Goal: Task Accomplishment & Management: Use online tool/utility

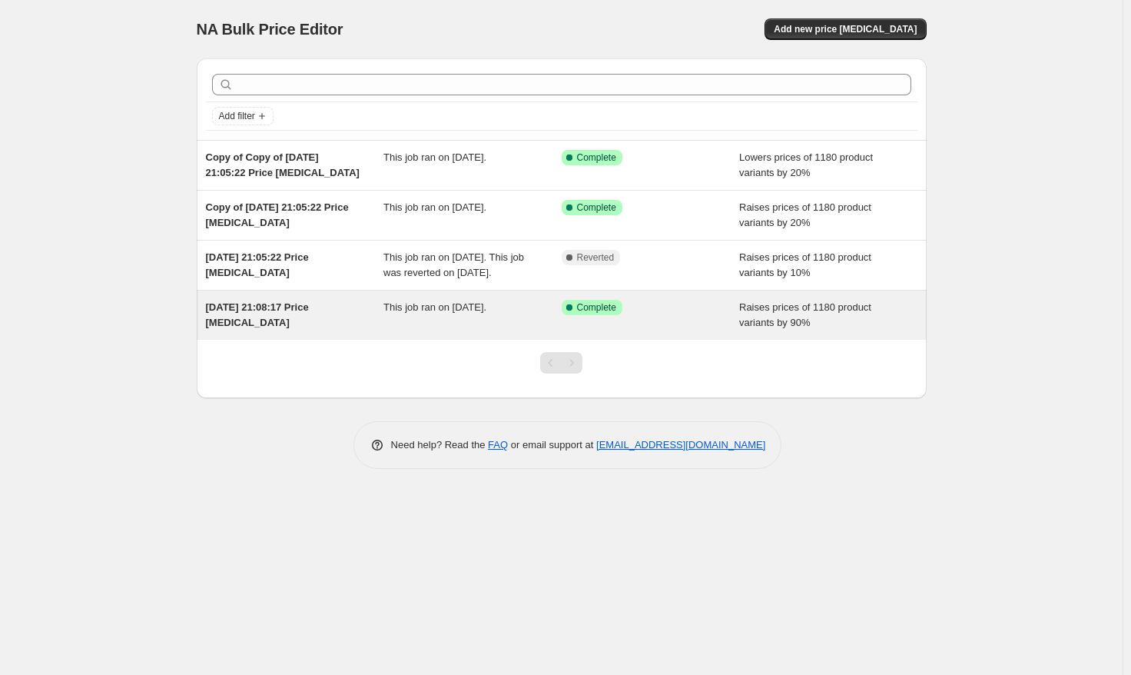
click at [563, 331] on div "Success Complete Complete" at bounding box center [651, 315] width 178 height 31
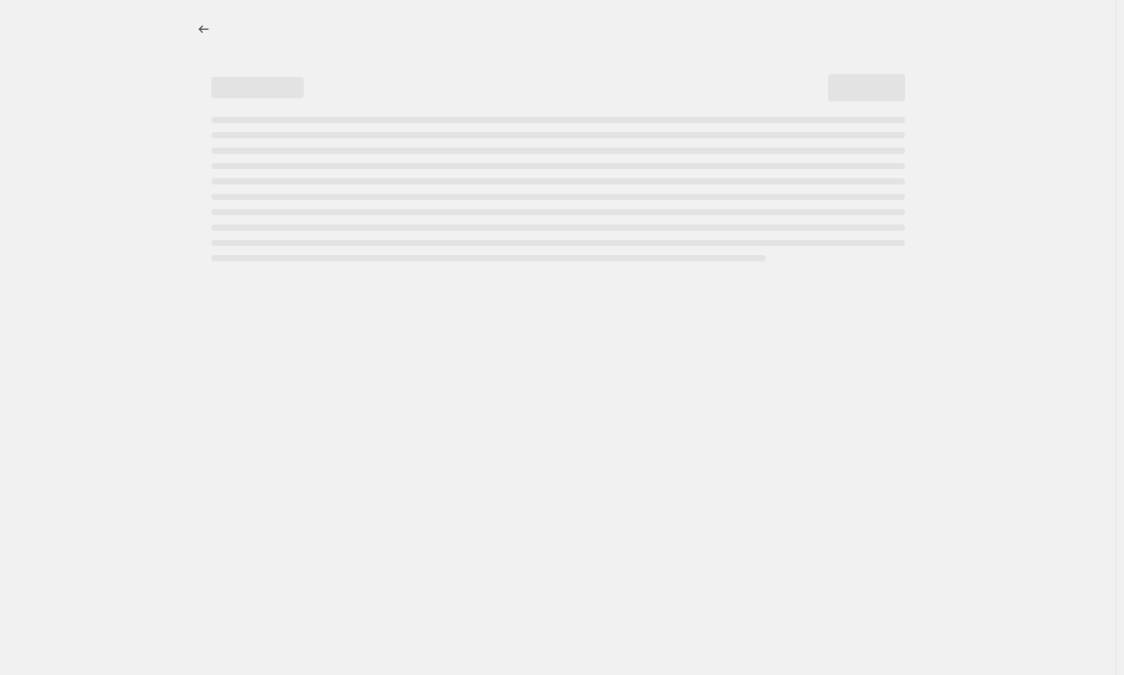
select select "percentage"
select select "remove"
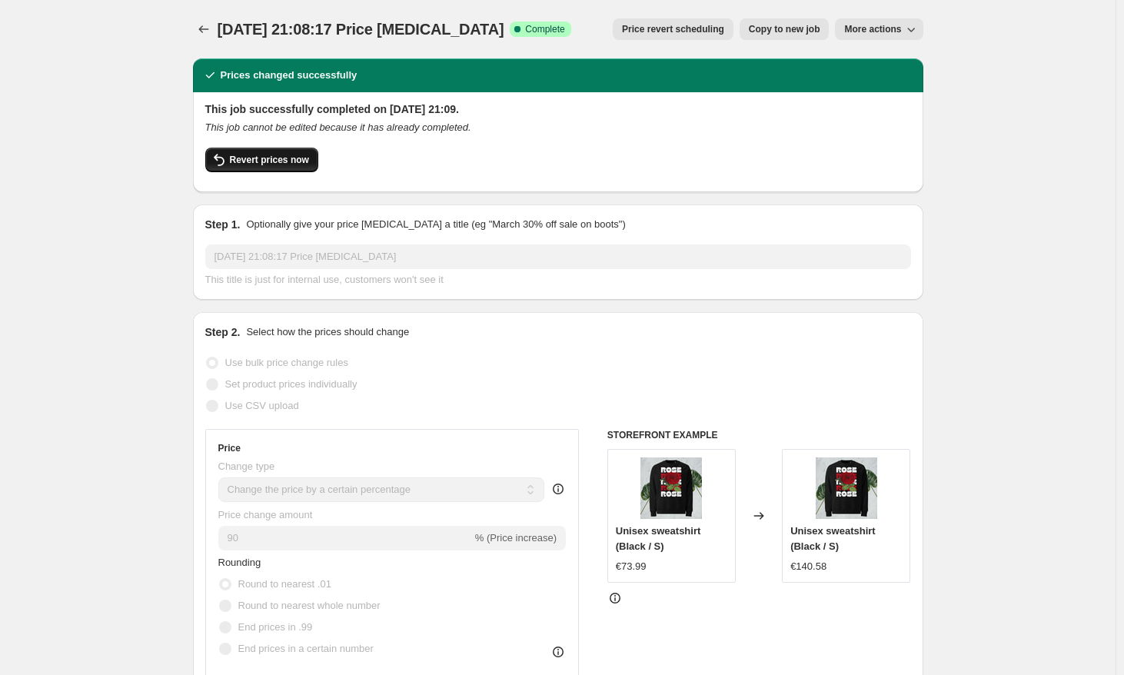
click at [287, 166] on button "Revert prices now" at bounding box center [261, 160] width 113 height 25
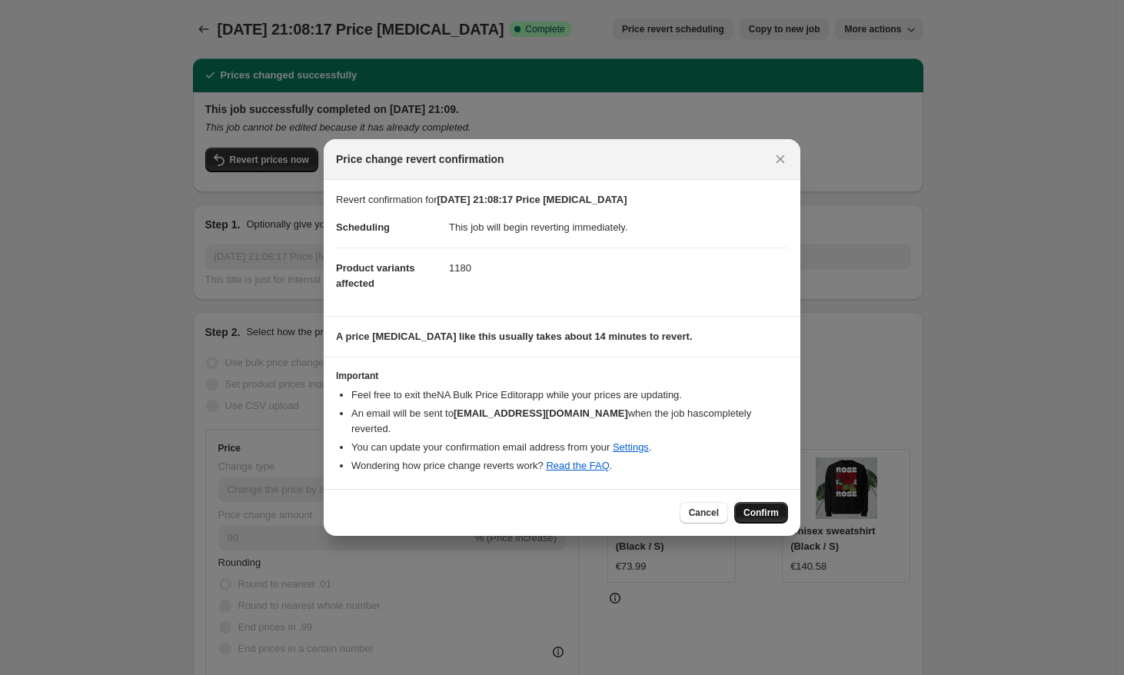
click at [743, 506] on button "Confirm" at bounding box center [761, 513] width 54 height 22
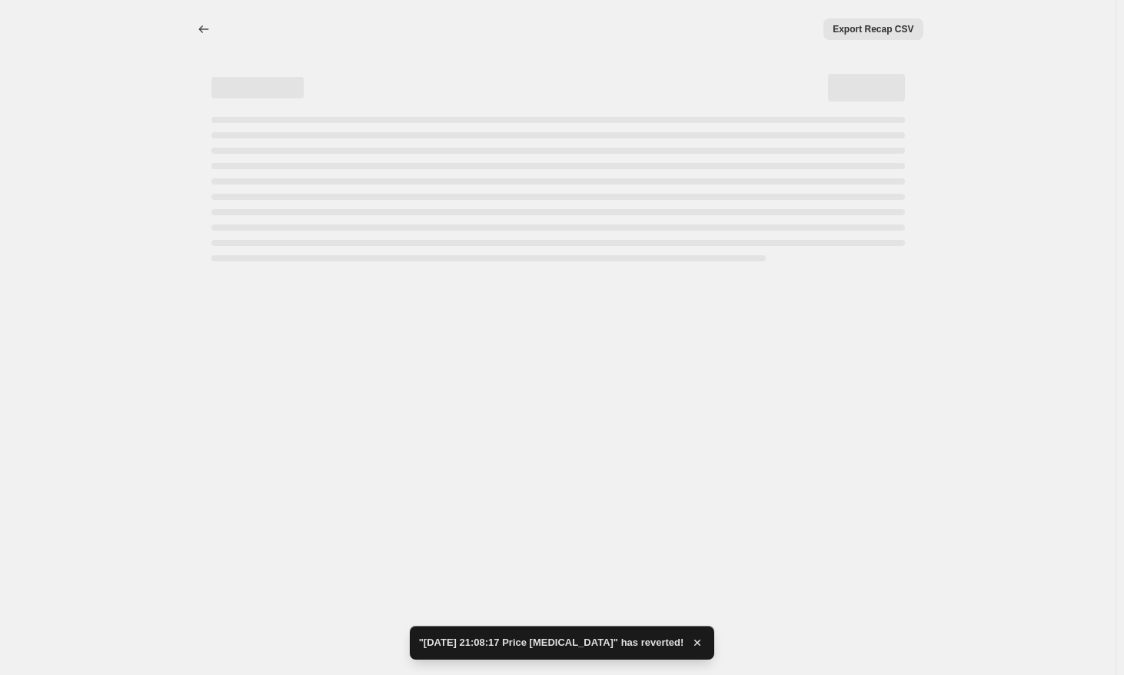
select select "percentage"
select select "remove"
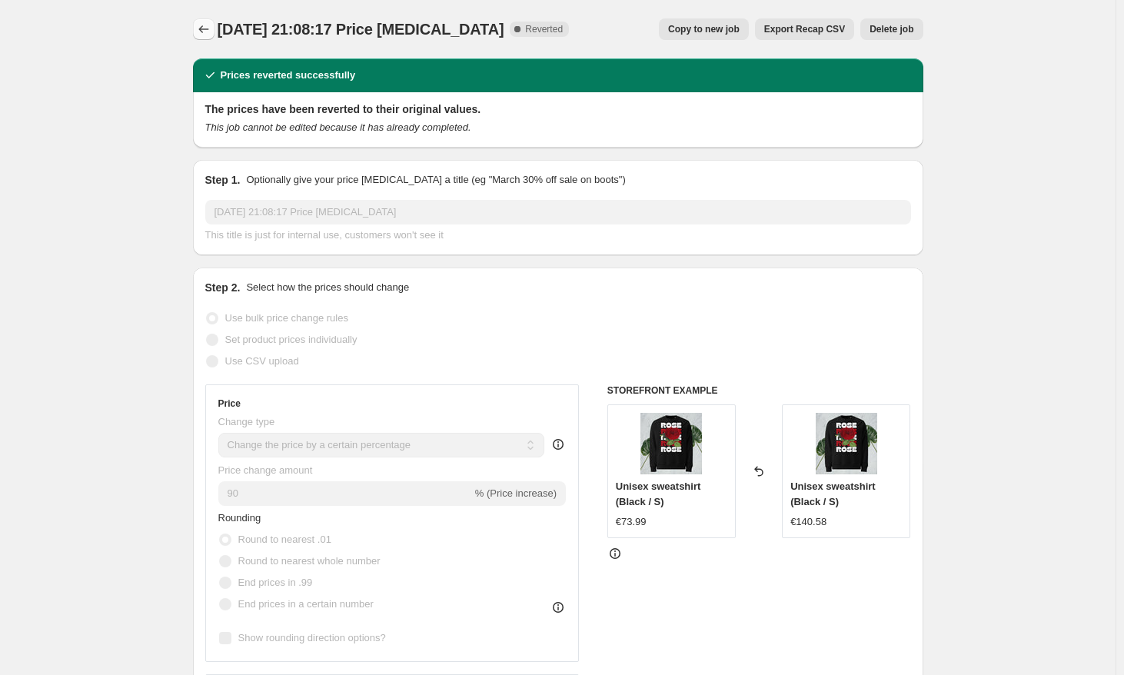
click at [201, 27] on icon "Price change jobs" at bounding box center [203, 29] width 15 height 15
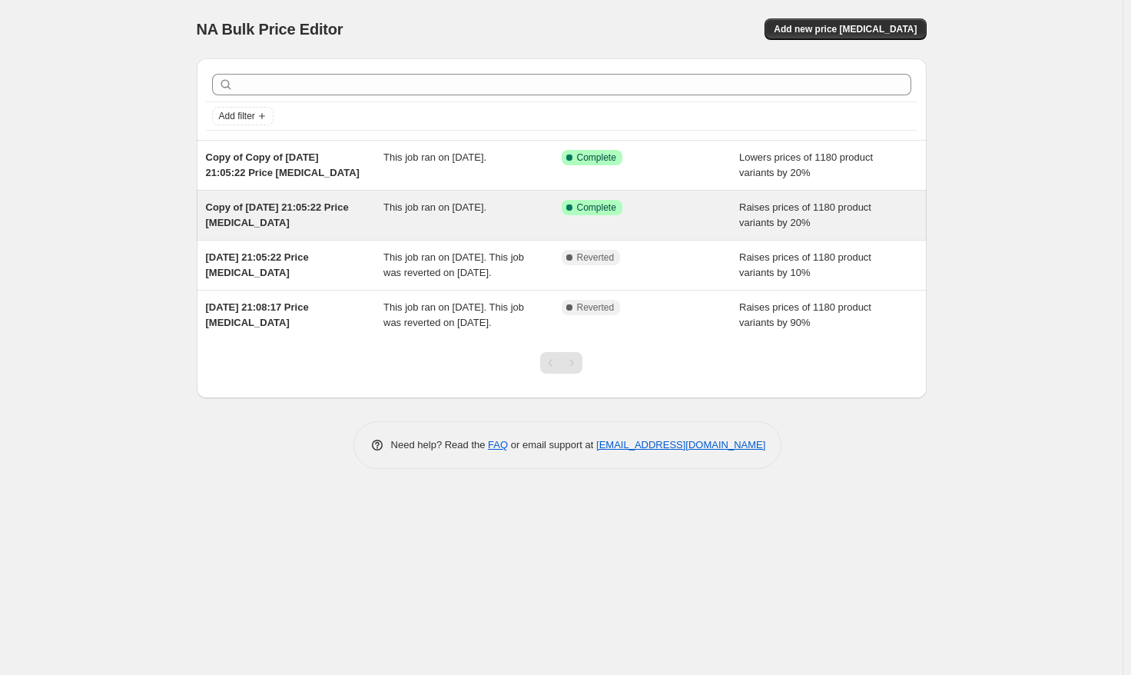
click at [677, 215] on div "Success Complete Complete" at bounding box center [651, 215] width 178 height 31
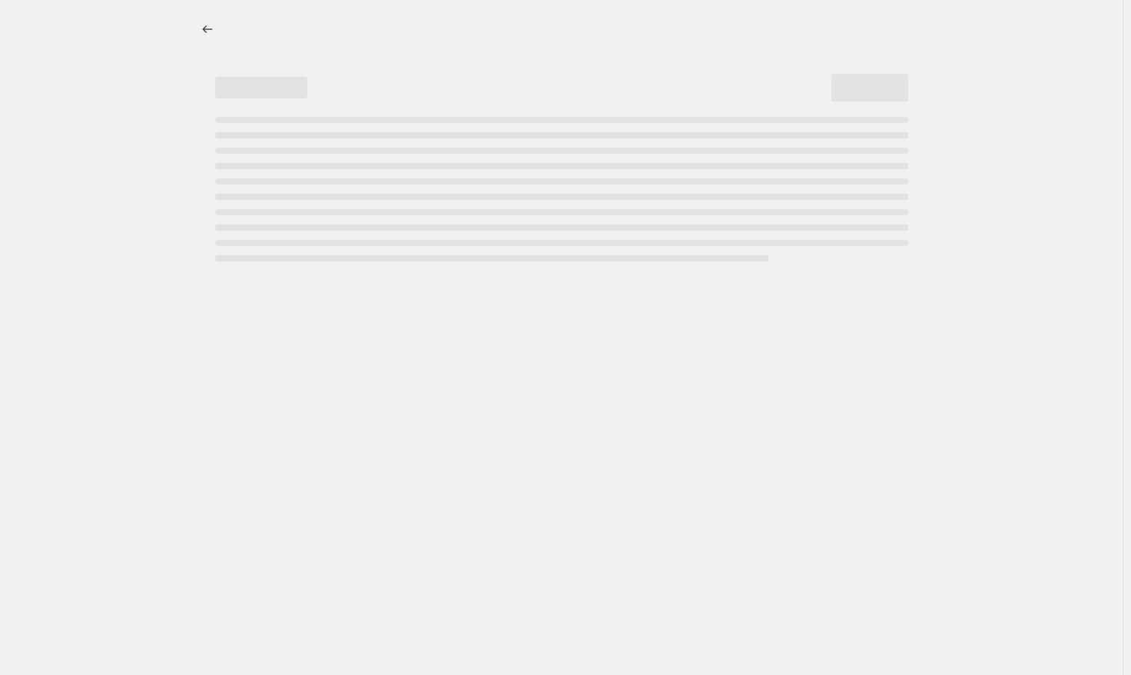
select select "percentage"
select select "remove"
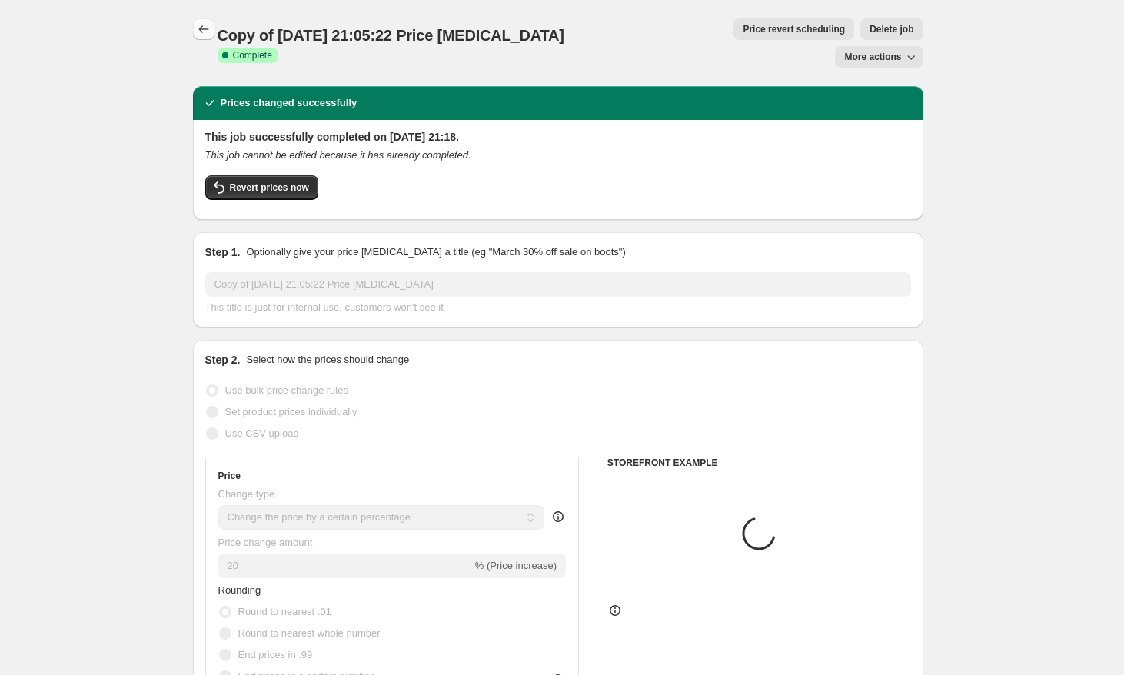
click at [205, 26] on icon "Price change jobs" at bounding box center [203, 29] width 10 height 8
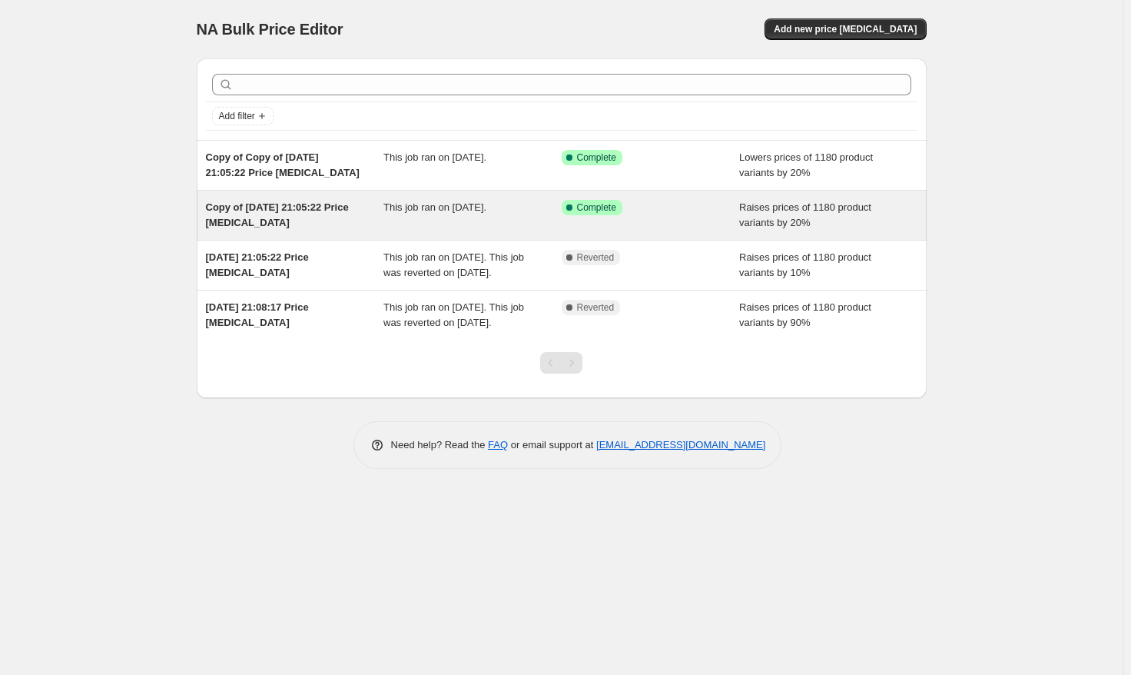
click at [417, 206] on span "This job ran on [DATE]." at bounding box center [435, 207] width 103 height 12
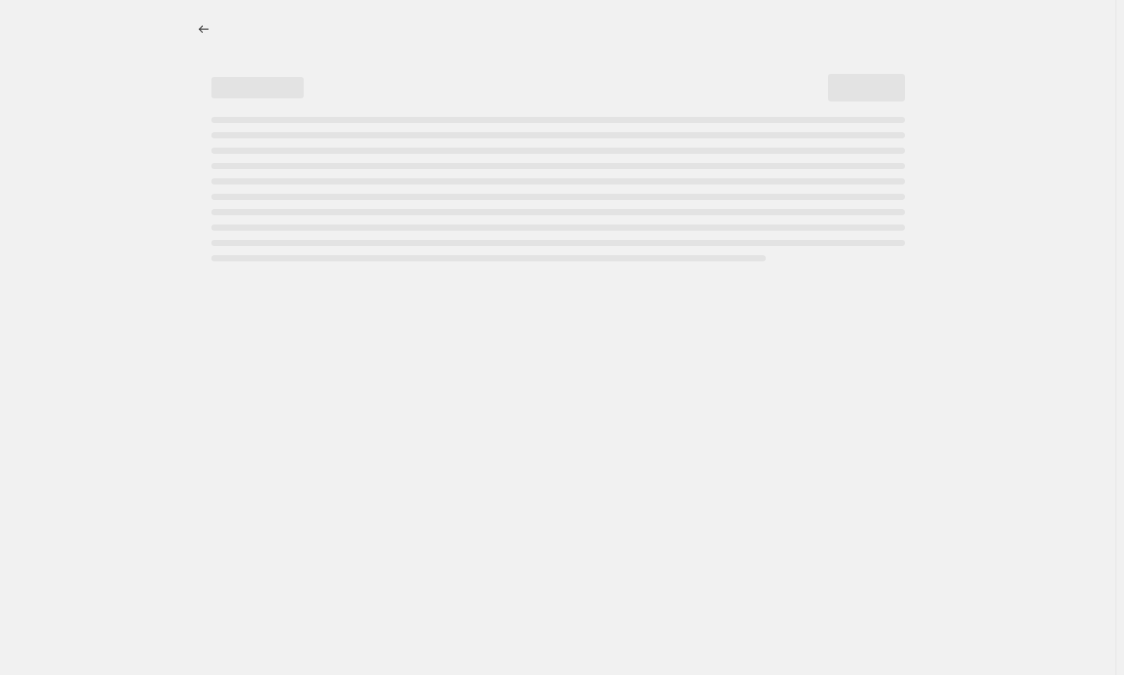
select select "percentage"
select select "remove"
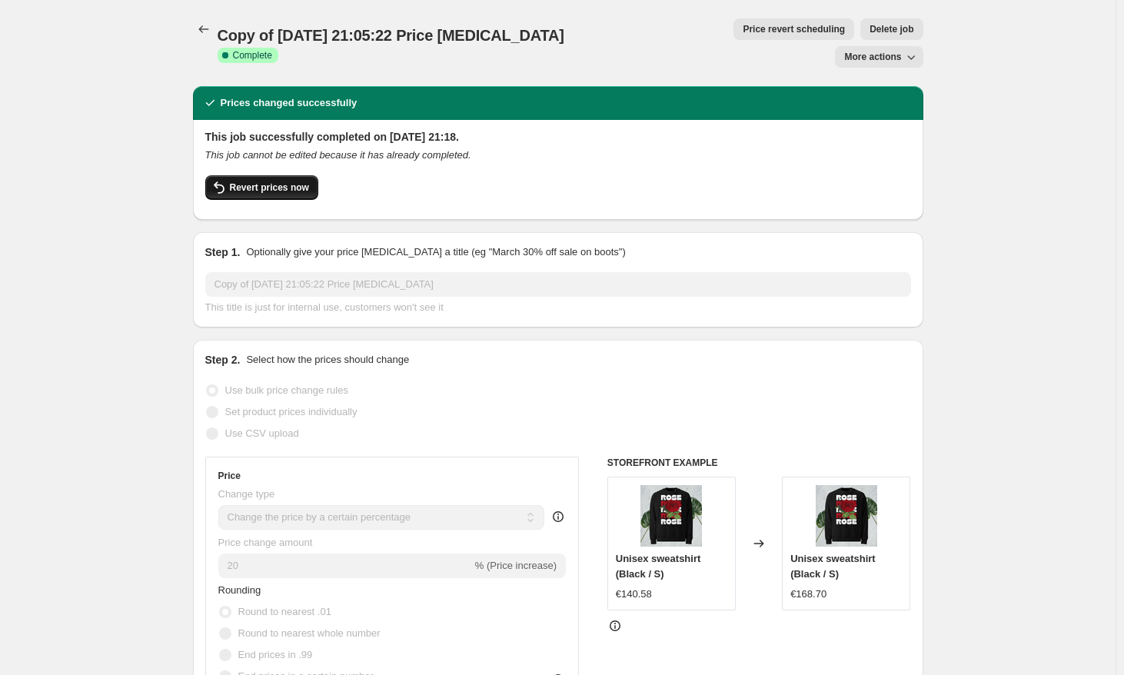
click at [275, 175] on button "Revert prices now" at bounding box center [261, 187] width 113 height 25
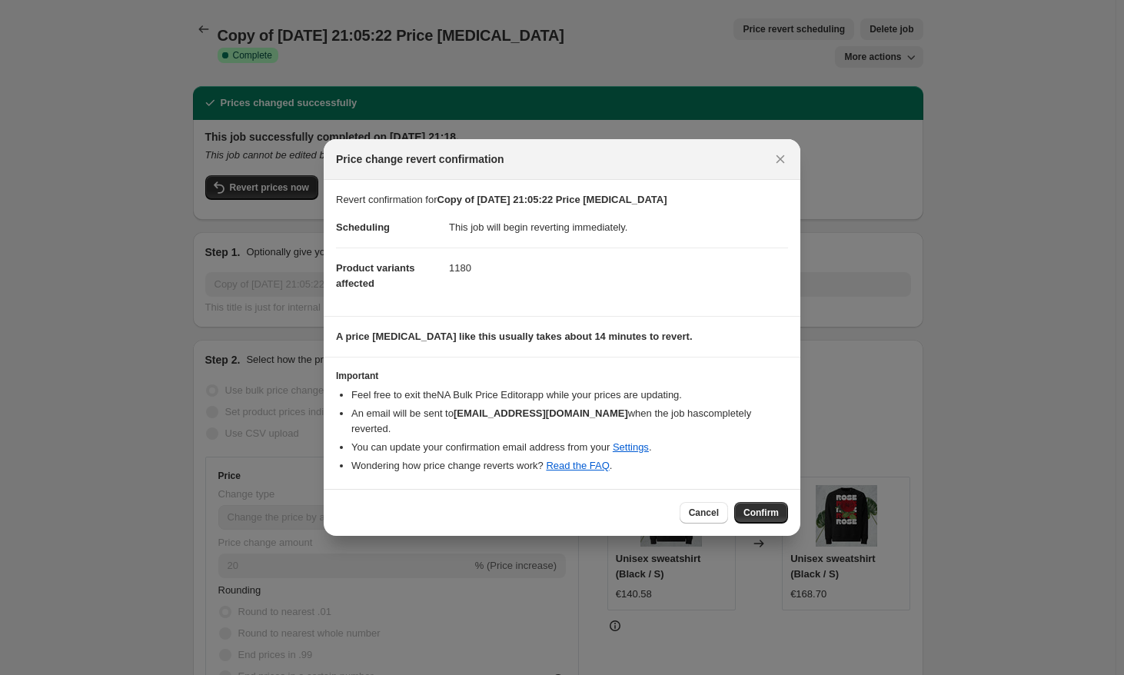
click at [749, 518] on div "Cancel Confirm" at bounding box center [562, 512] width 477 height 47
click at [753, 507] on span "Confirm" at bounding box center [760, 513] width 35 height 12
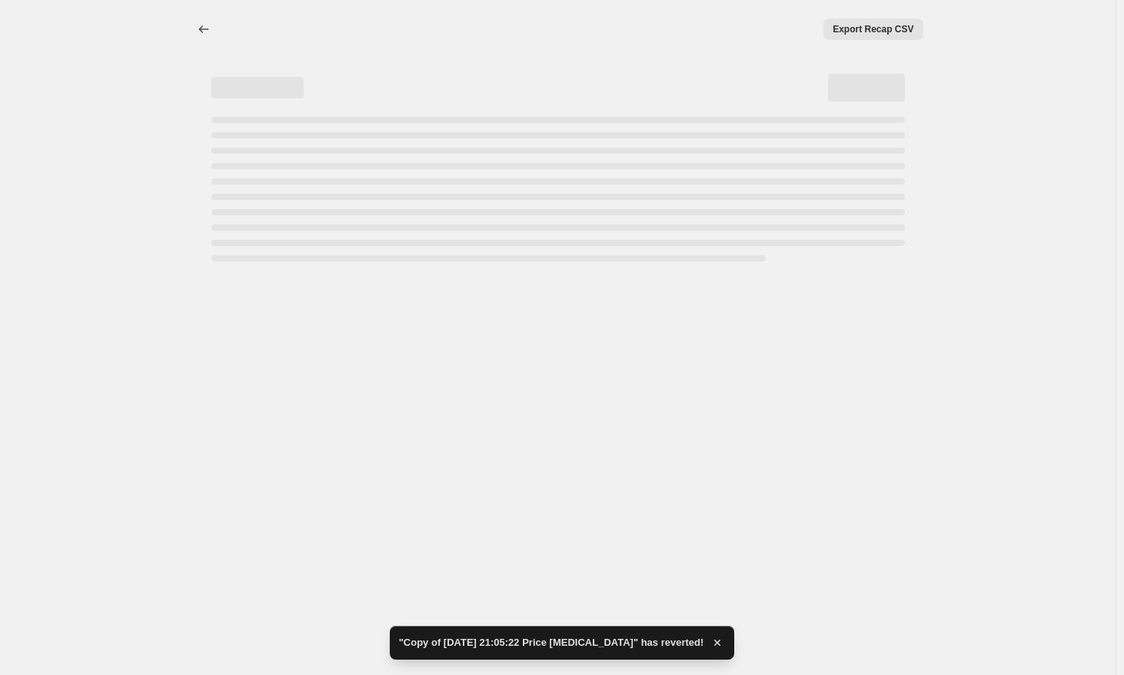
select select "percentage"
select select "remove"
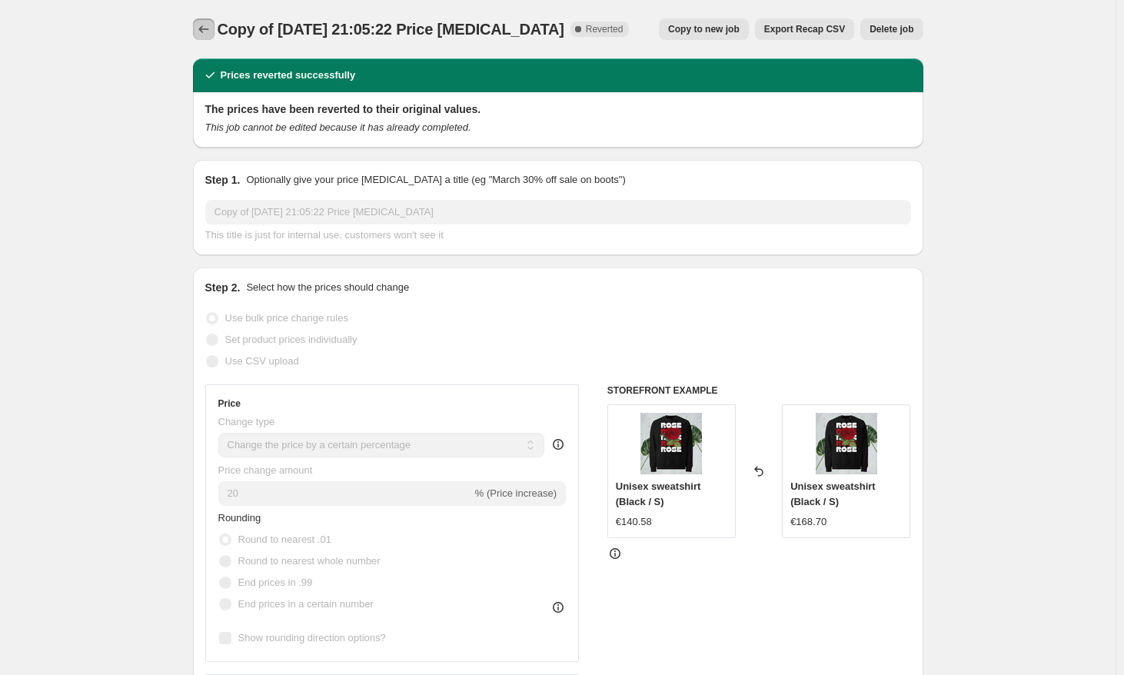
drag, startPoint x: 212, startPoint y: 30, endPoint x: 198, endPoint y: 27, distance: 14.2
click at [198, 27] on button "Price change jobs" at bounding box center [204, 29] width 22 height 22
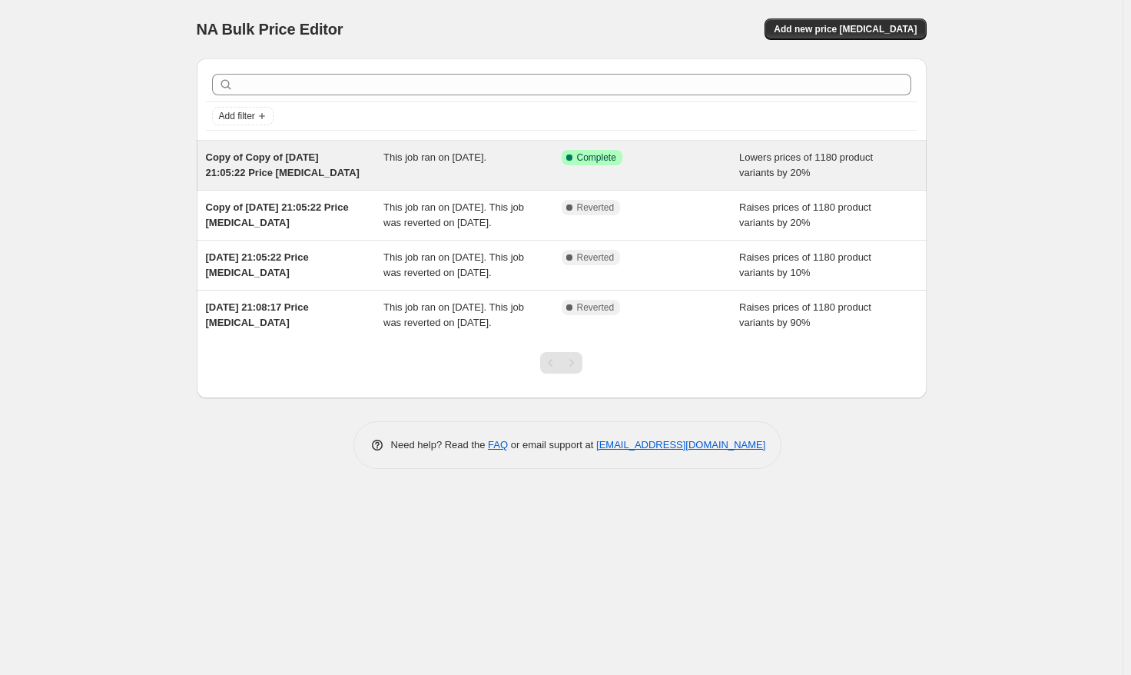
click at [589, 149] on div "Copy of Copy of [DATE] 21:05:22 Price [MEDICAL_DATA] This job ran on [DATE]. Su…" at bounding box center [562, 165] width 730 height 49
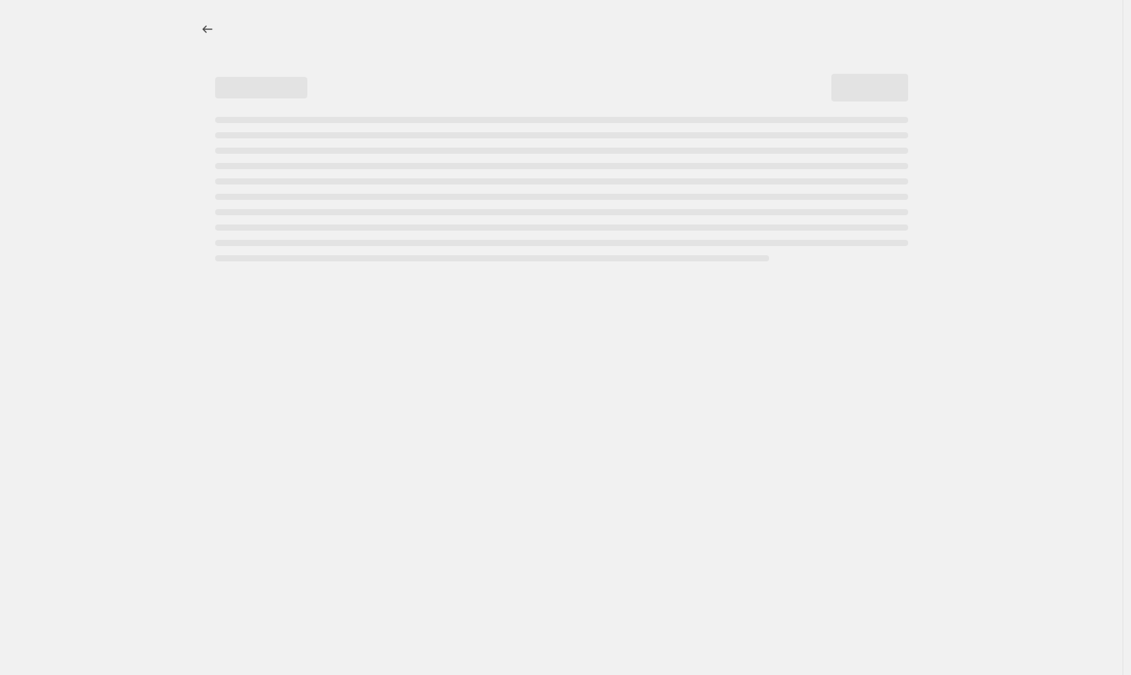
select select "percentage"
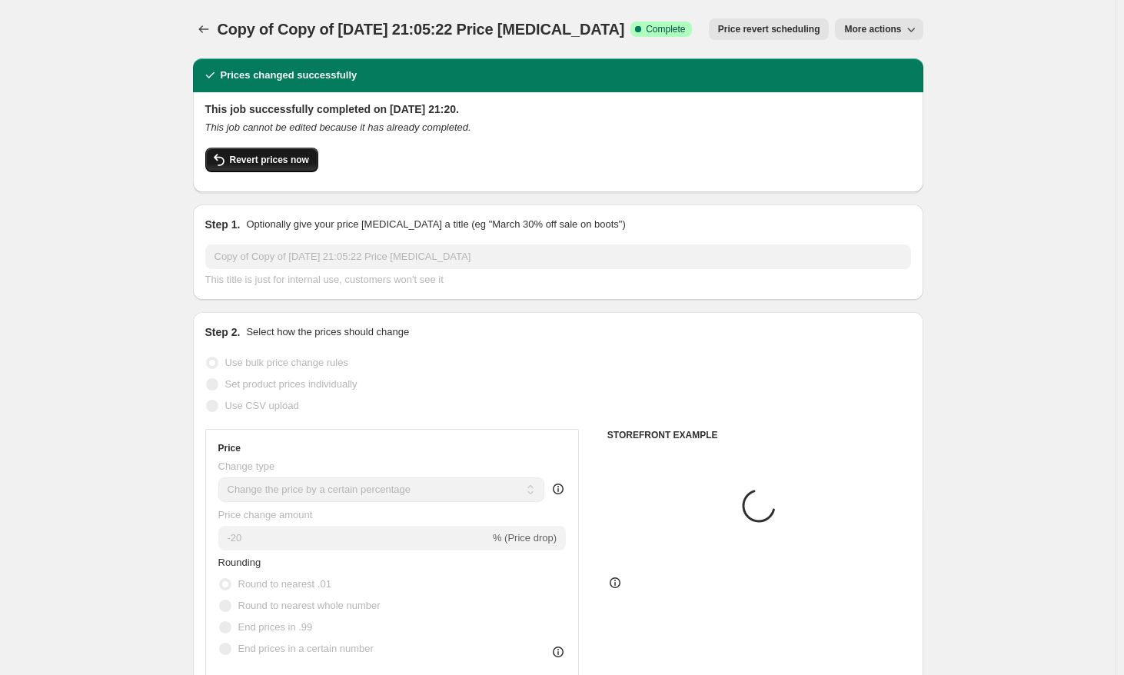
click at [302, 165] on span "Revert prices now" at bounding box center [269, 160] width 79 height 12
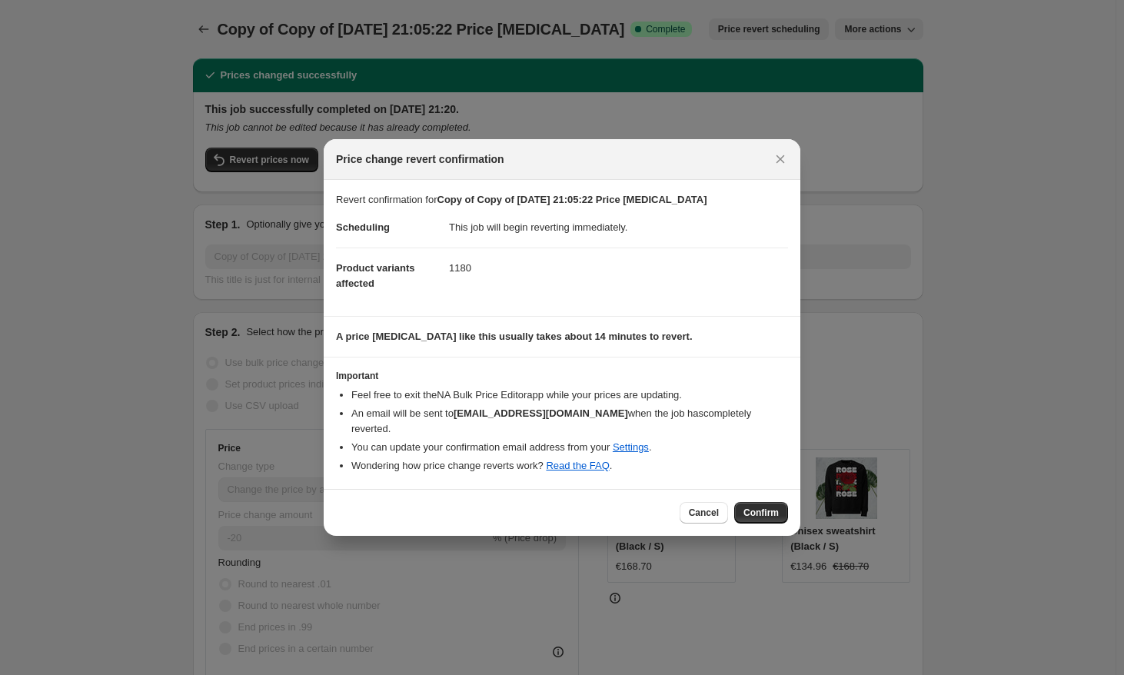
click at [752, 517] on div "Cancel Confirm" at bounding box center [562, 512] width 477 height 47
click at [758, 509] on span "Confirm" at bounding box center [760, 513] width 35 height 12
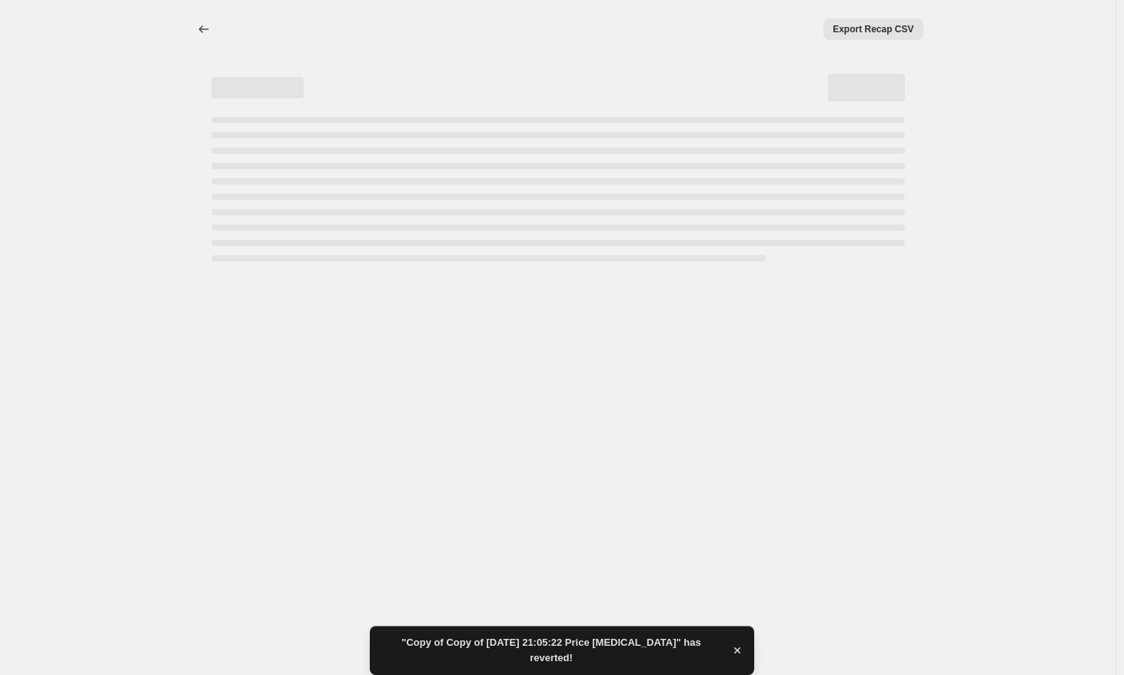
select select "percentage"
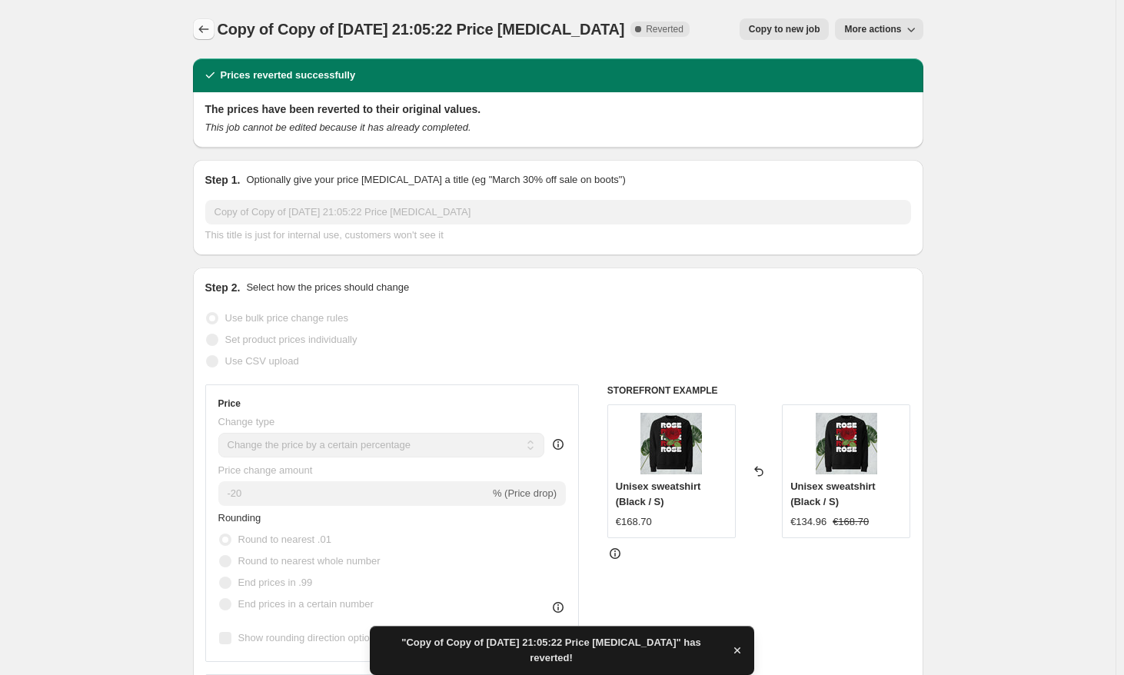
click at [211, 26] on icon "Price change jobs" at bounding box center [203, 29] width 15 height 15
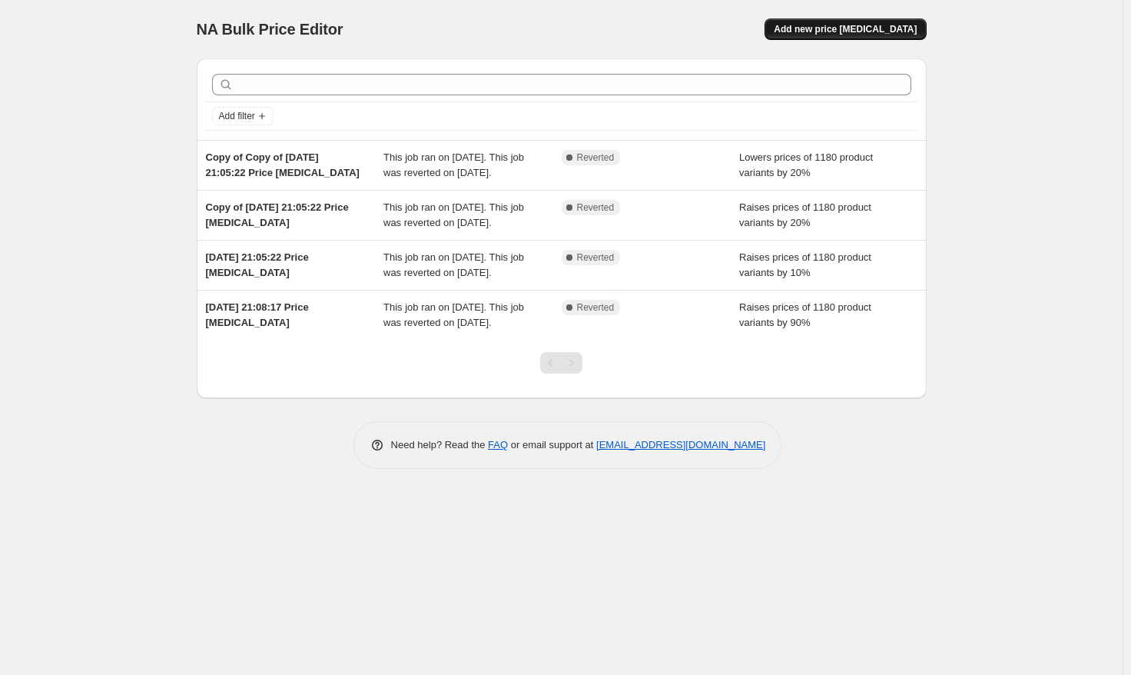
click at [846, 32] on span "Add new price [MEDICAL_DATA]" at bounding box center [845, 29] width 143 height 12
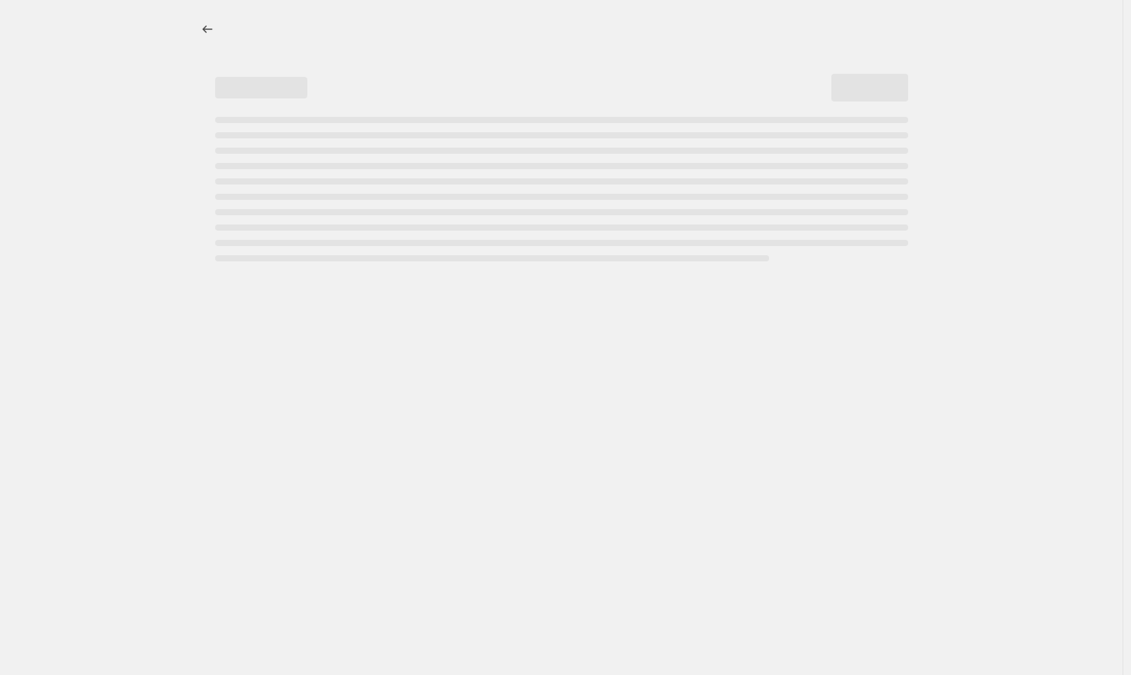
select select "percentage"
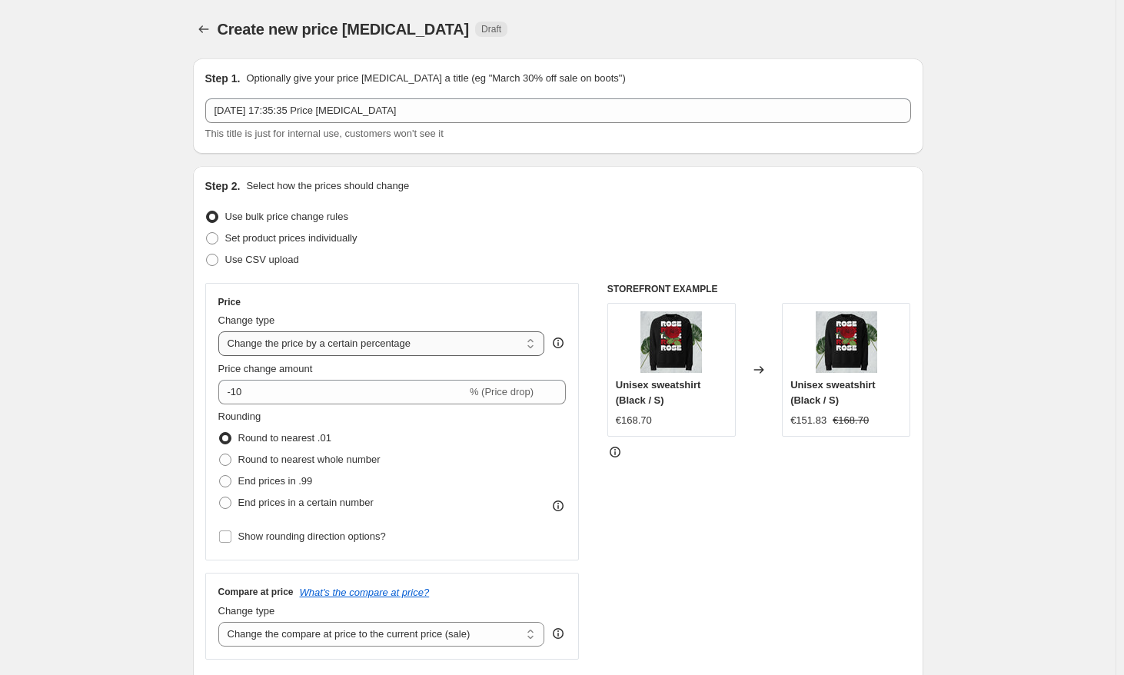
click at [532, 350] on select "Change the price to a certain amount Change the price by a certain amount Chang…" at bounding box center [381, 343] width 327 height 25
click at [221, 331] on select "Change the price to a certain amount Change the price by a certain amount Chang…" at bounding box center [381, 343] width 327 height 25
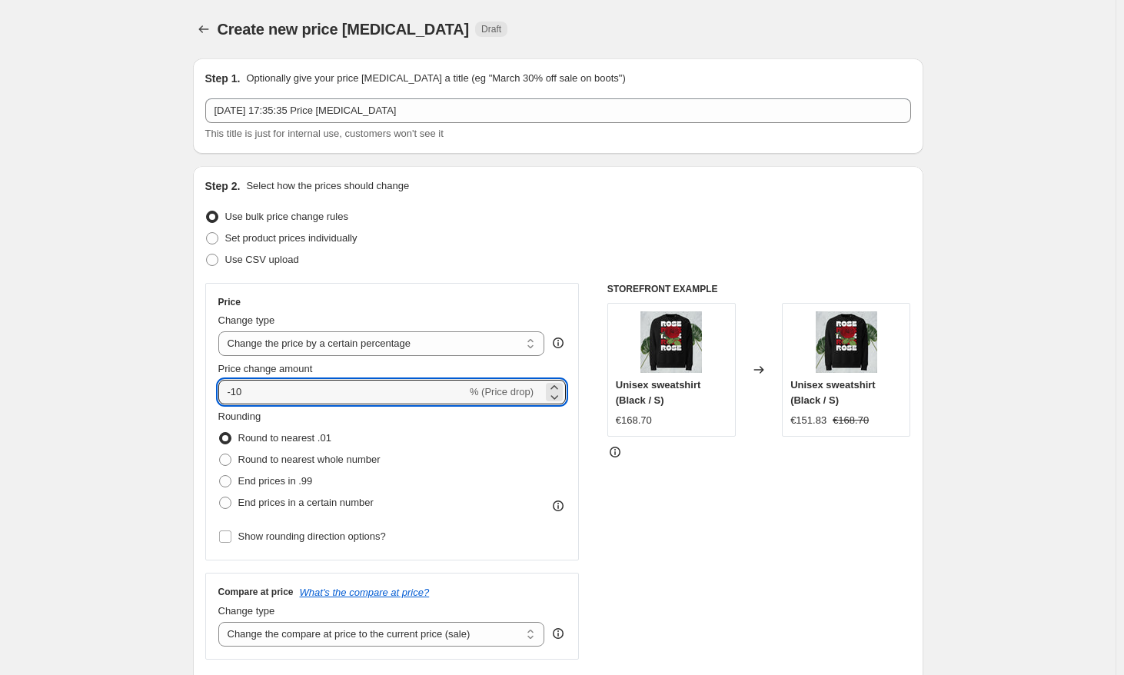
drag, startPoint x: 418, startPoint y: 400, endPoint x: 136, endPoint y: 398, distance: 282.1
type input "-1"
type input "-4"
type input "3"
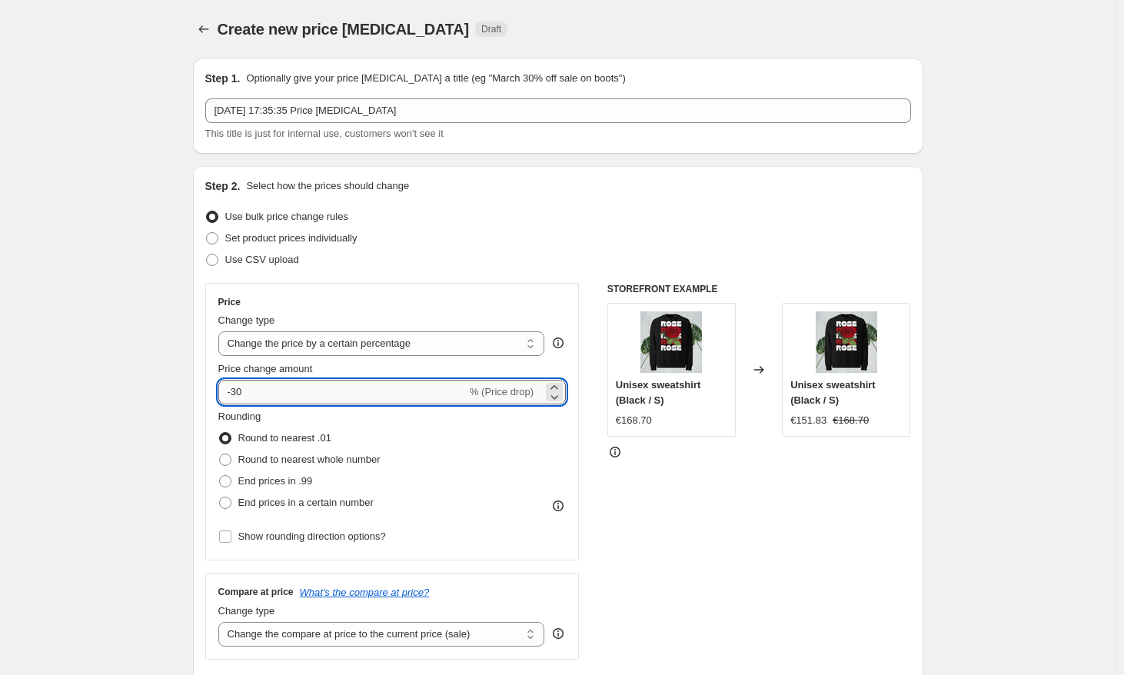
type input "-30"
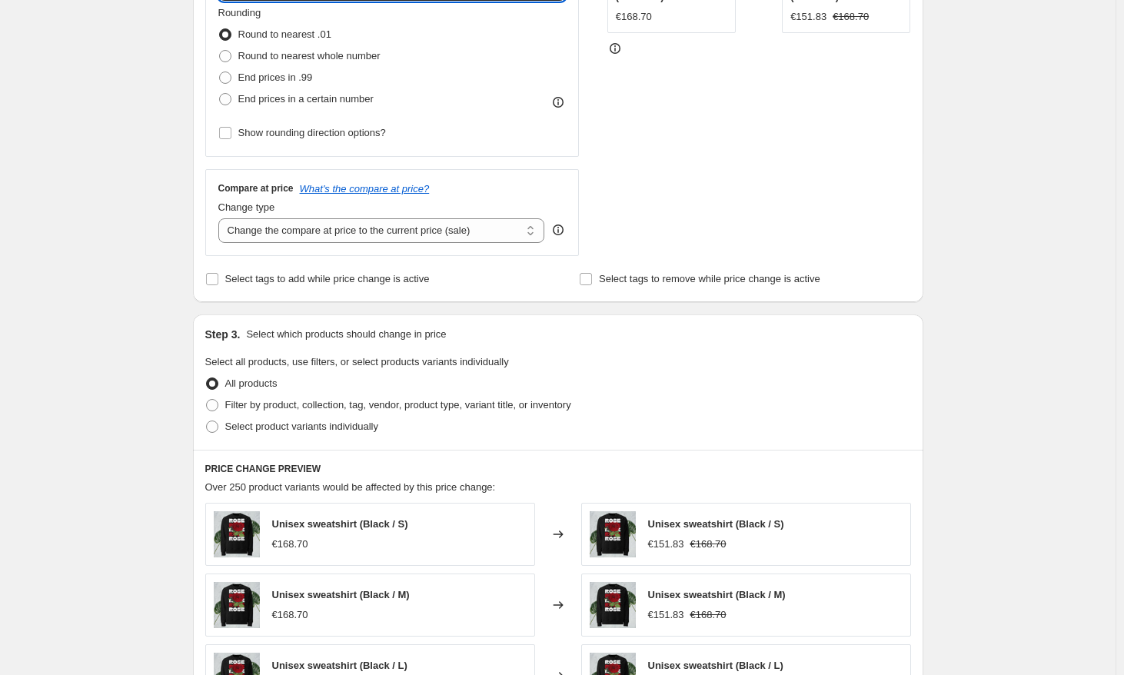
scroll to position [862, 0]
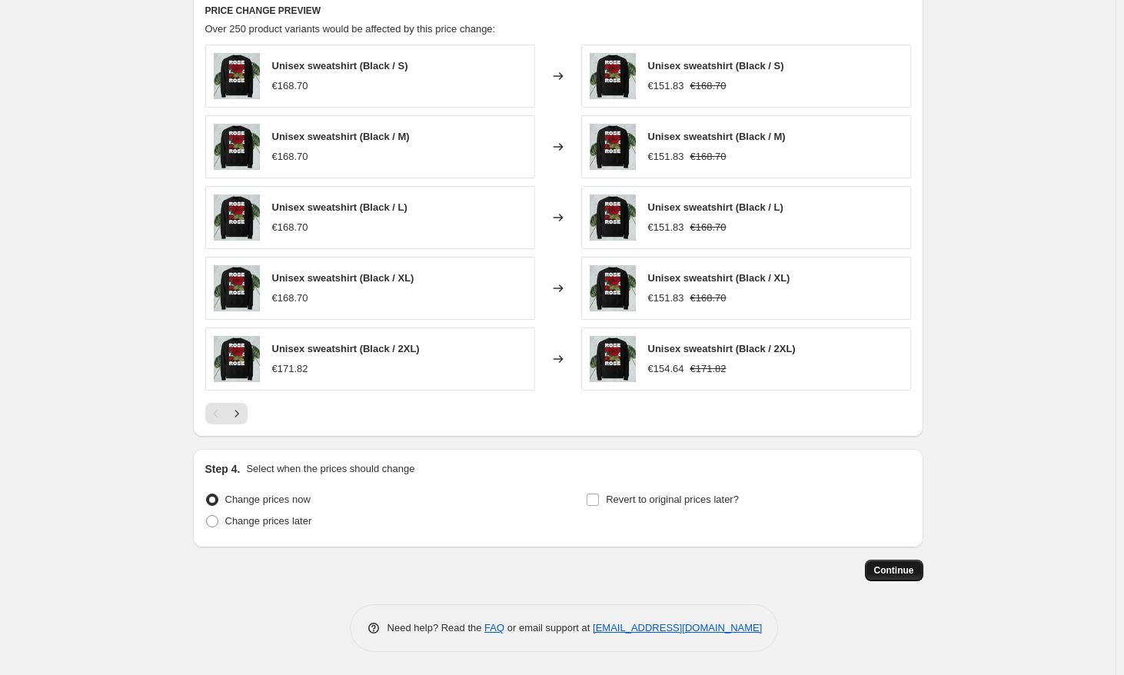
click at [896, 572] on span "Continue" at bounding box center [894, 570] width 40 height 12
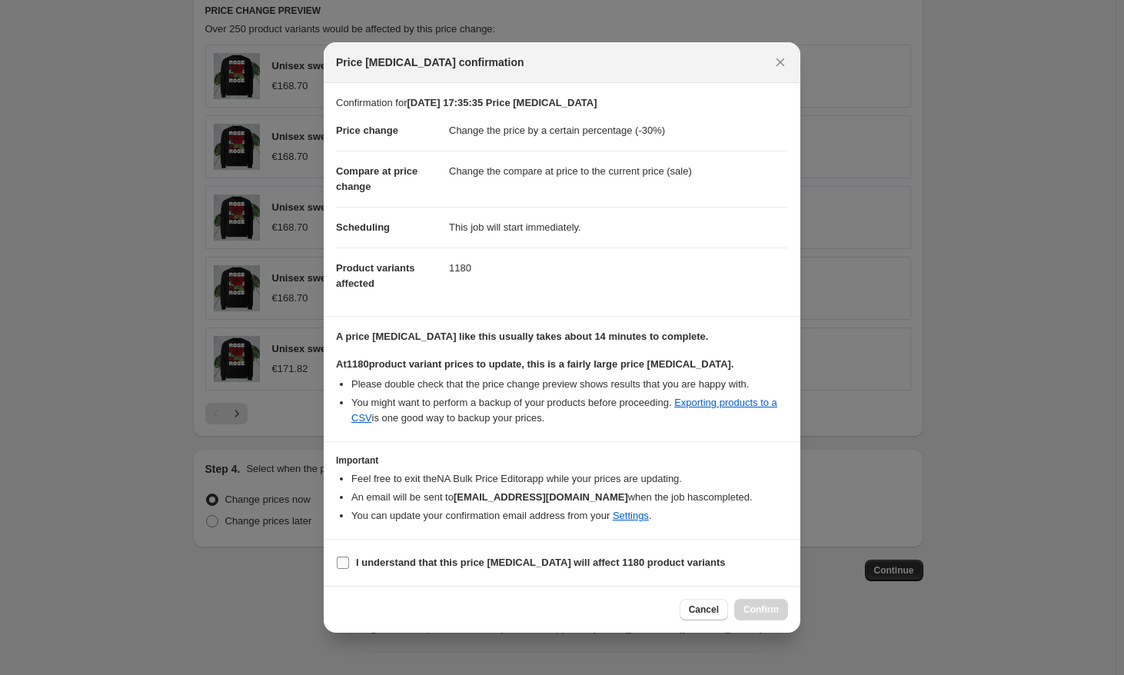
click at [681, 557] on b "I understand that this price [MEDICAL_DATA] will affect 1180 product variants" at bounding box center [541, 563] width 370 height 12
click at [349, 557] on input "I understand that this price [MEDICAL_DATA] will affect 1180 product variants" at bounding box center [343, 563] width 12 height 12
checkbox input "true"
click at [767, 613] on span "Confirm" at bounding box center [760, 609] width 35 height 12
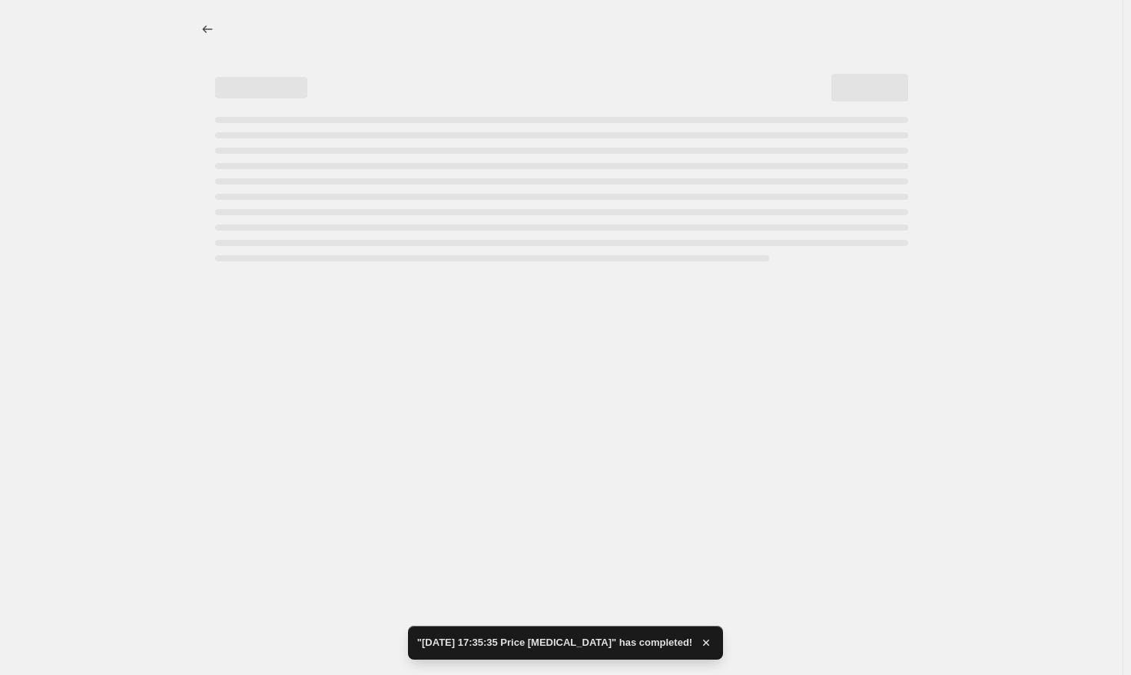
select select "percentage"
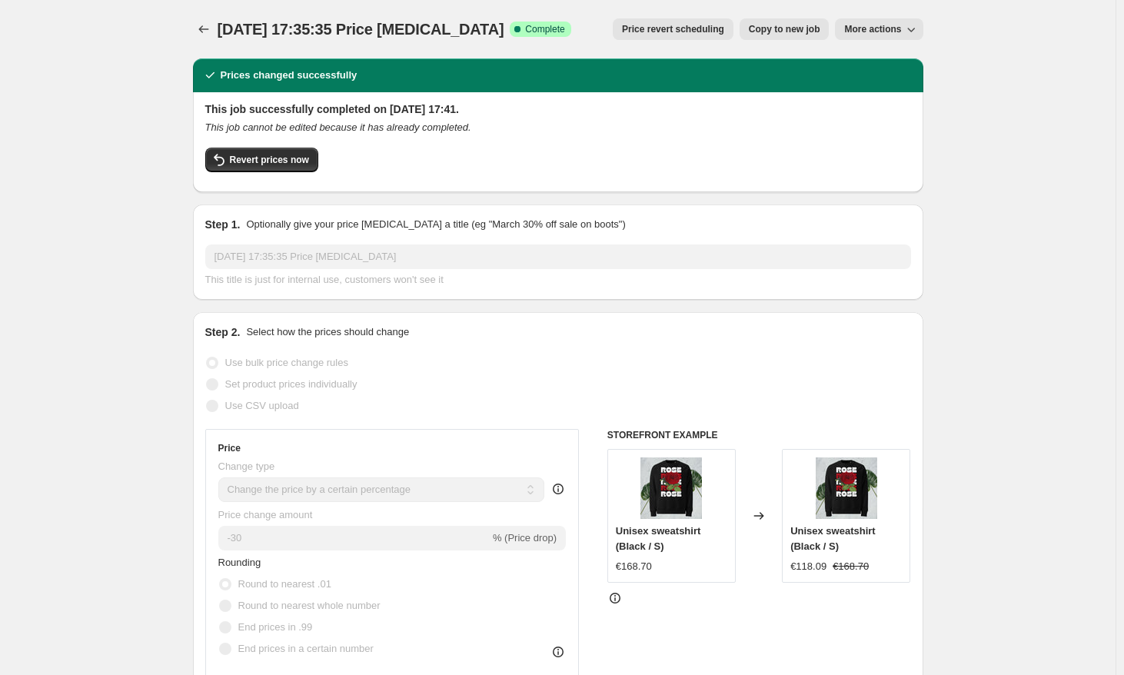
click at [883, 33] on span "More actions" at bounding box center [872, 29] width 57 height 12
click at [883, 36] on button "More actions" at bounding box center [879, 29] width 88 height 22
click at [301, 155] on span "Revert prices now" at bounding box center [269, 160] width 79 height 12
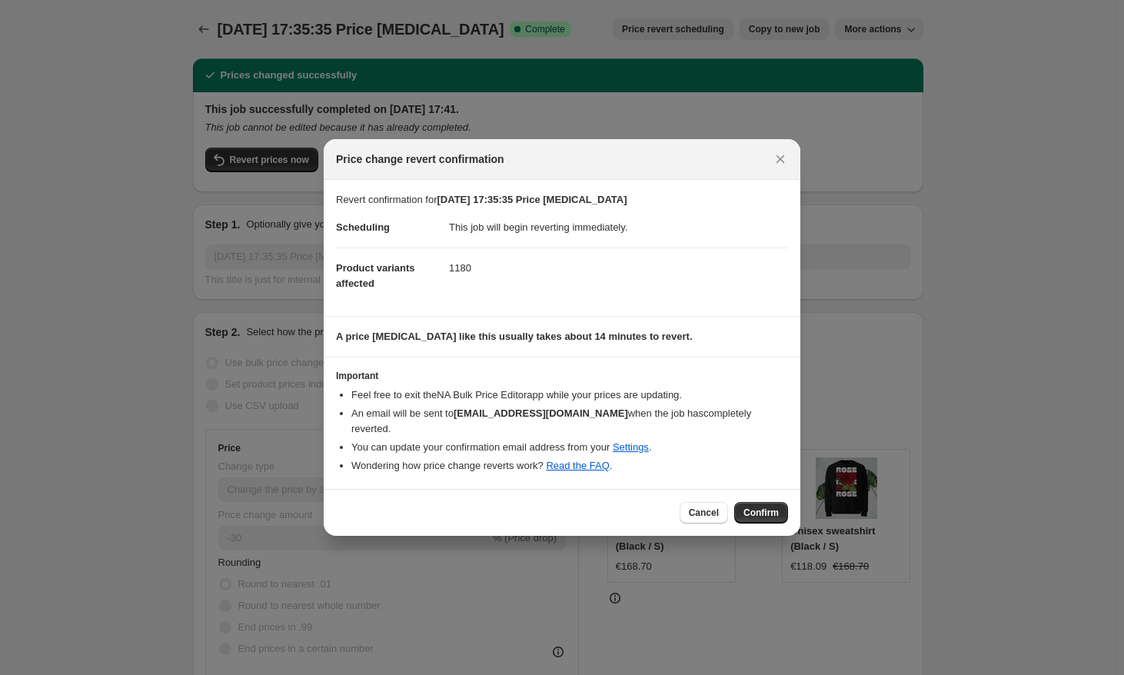
click at [768, 507] on span "Confirm" at bounding box center [760, 513] width 35 height 12
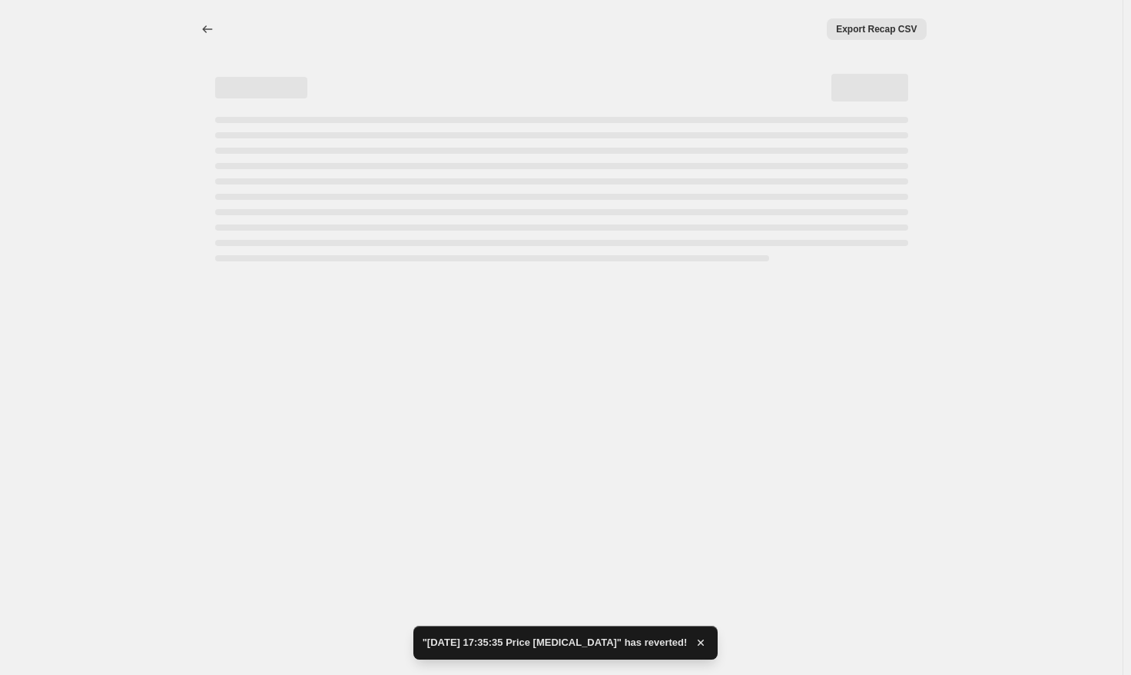
select select "percentage"
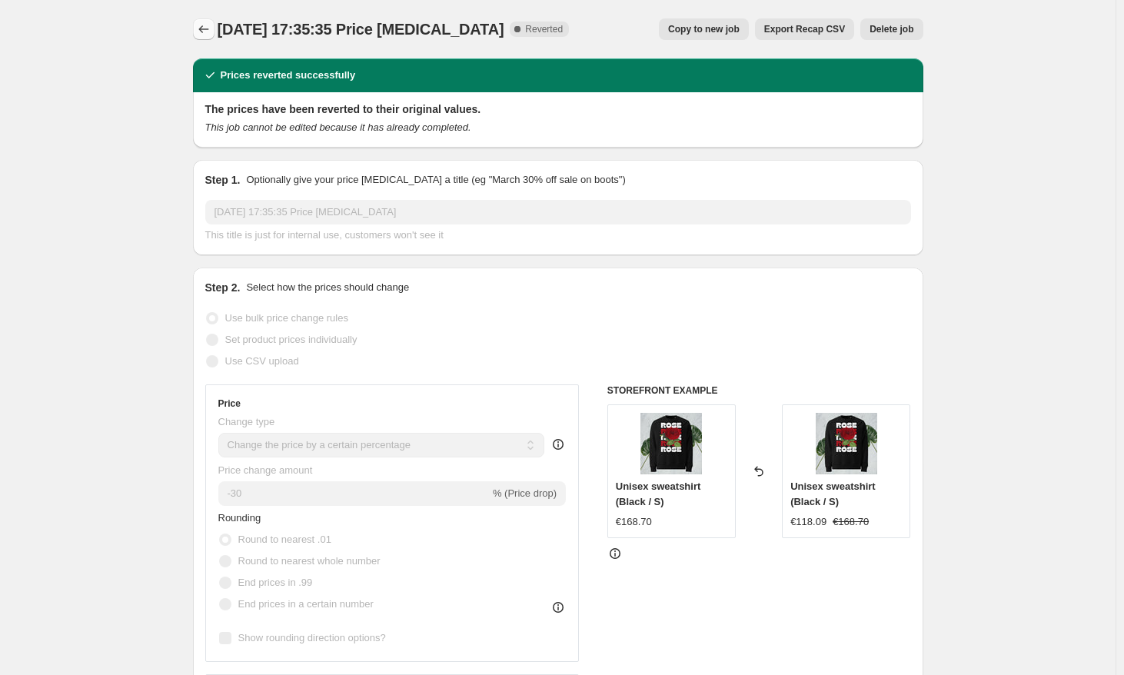
click at [203, 24] on icon "Price change jobs" at bounding box center [203, 29] width 15 height 15
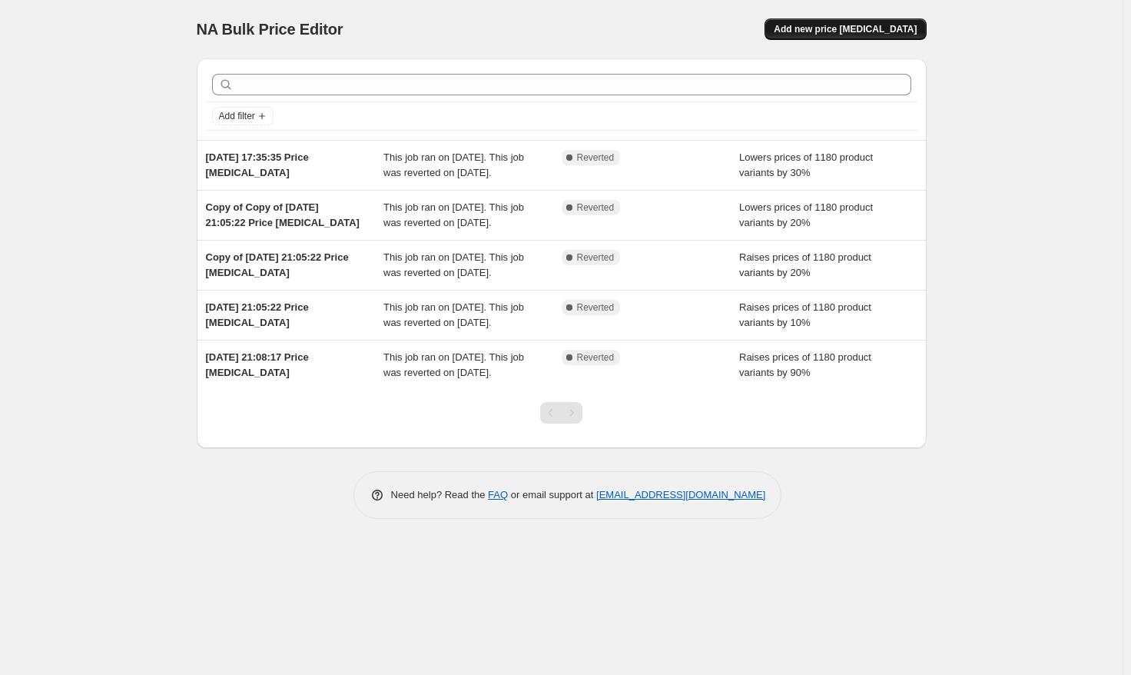
click at [811, 26] on span "Add new price [MEDICAL_DATA]" at bounding box center [845, 29] width 143 height 12
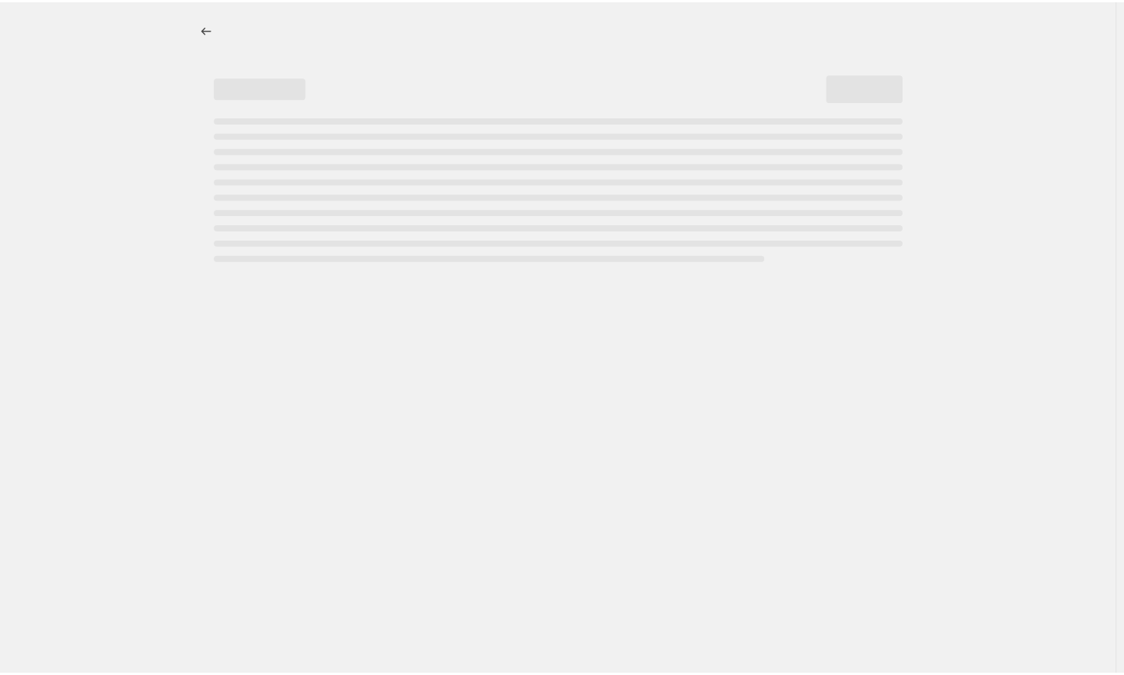
select select "percentage"
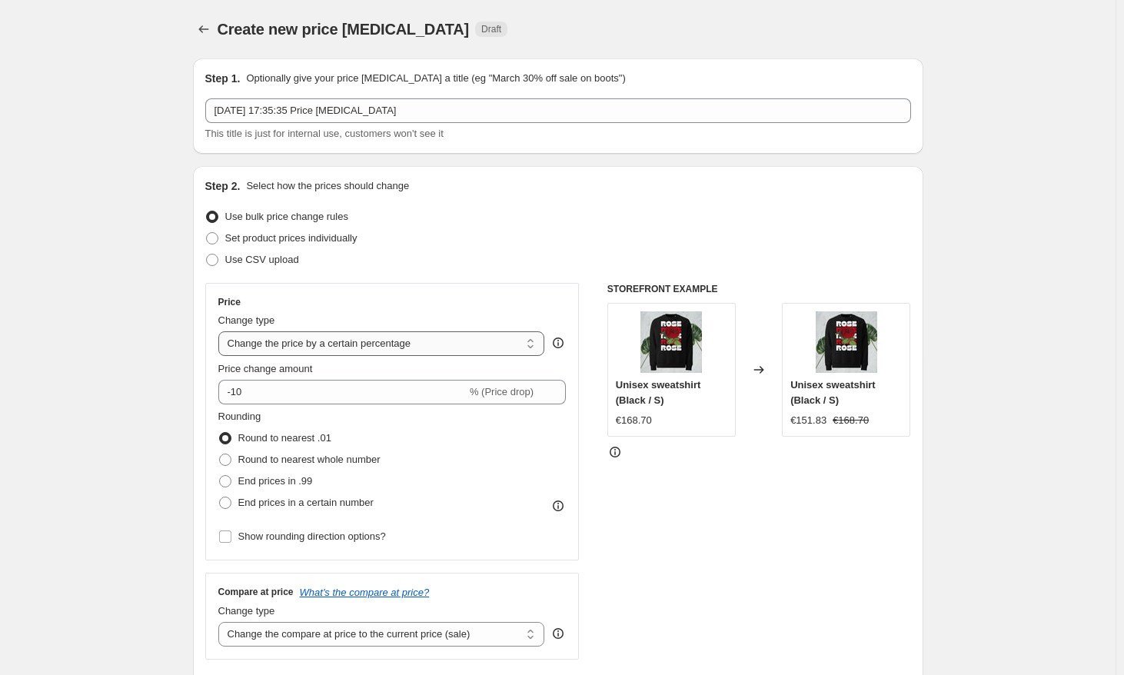
click at [379, 341] on select "Change the price to a certain amount Change the price by a certain amount Chang…" at bounding box center [381, 343] width 327 height 25
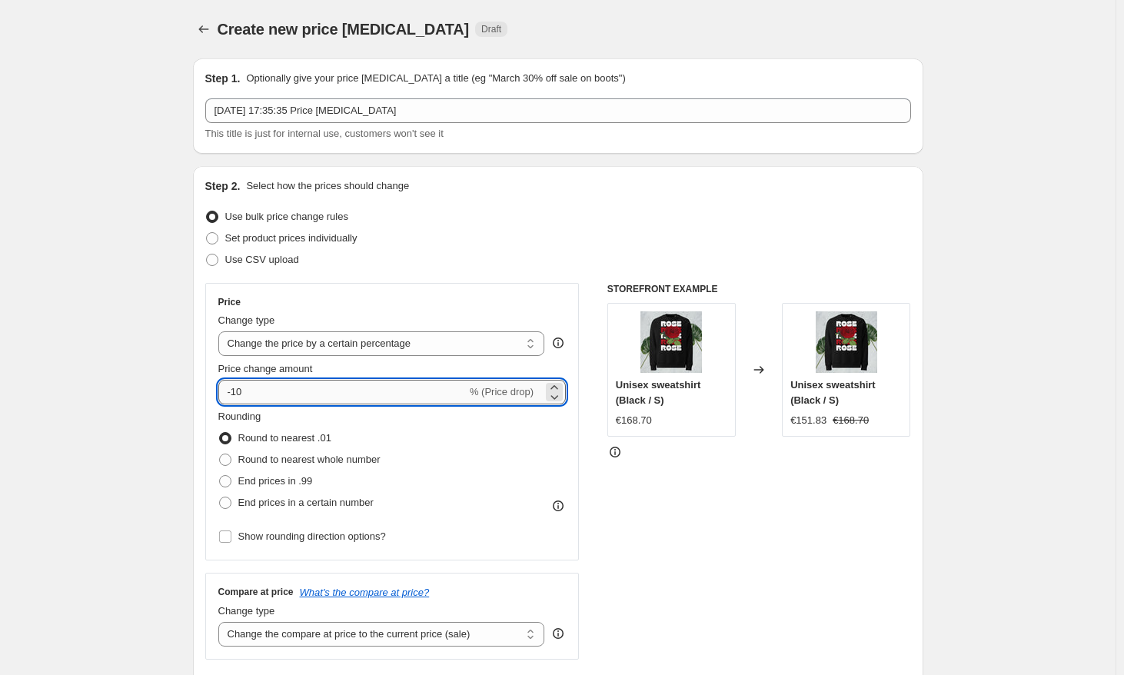
drag, startPoint x: 407, startPoint y: 390, endPoint x: 255, endPoint y: 394, distance: 151.5
click at [255, 394] on input "-10" at bounding box center [342, 392] width 248 height 25
type input "-1"
type input "-4"
type input "-6"
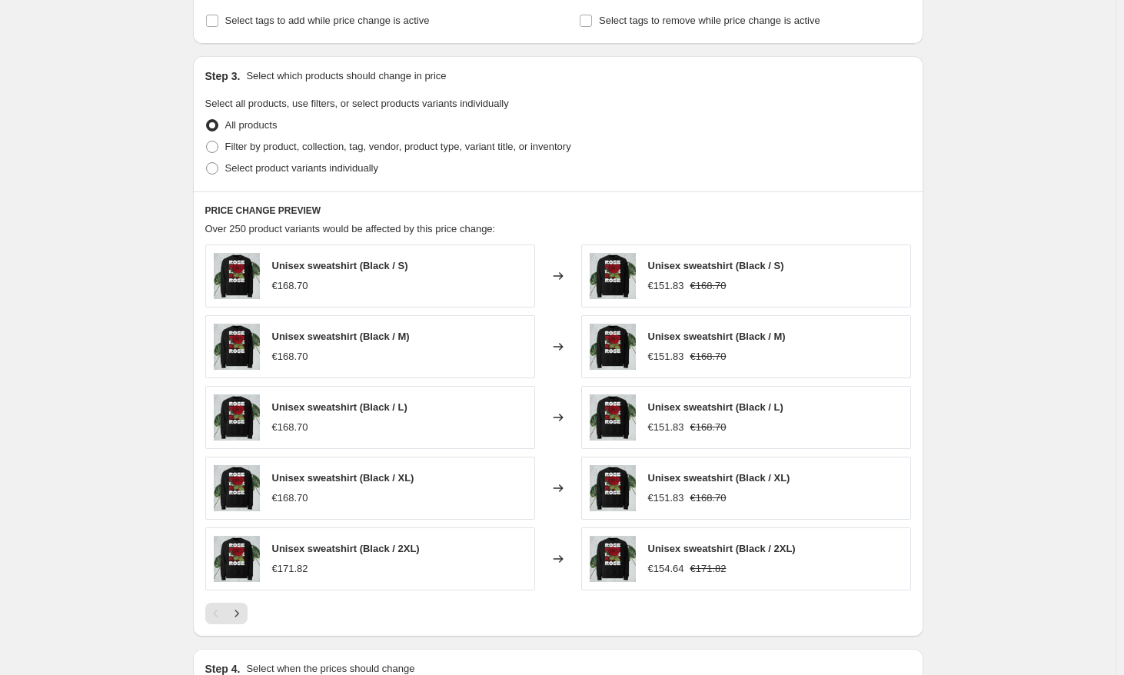
scroll to position [862, 0]
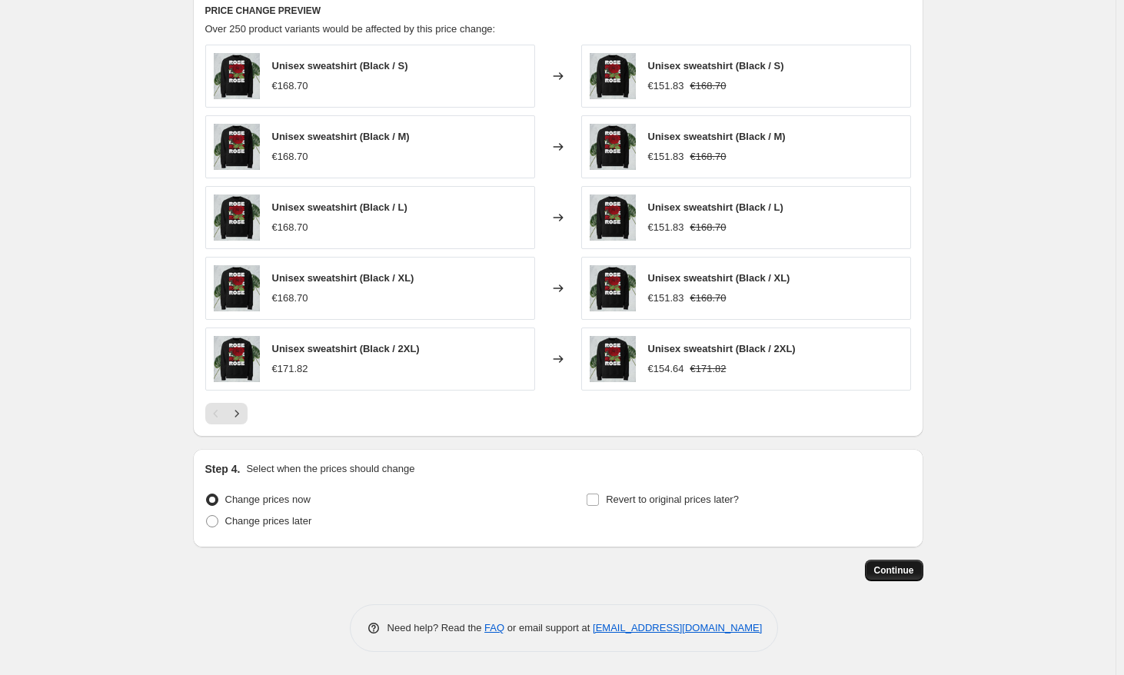
type input "-50"
click at [904, 564] on span "Continue" at bounding box center [894, 570] width 40 height 12
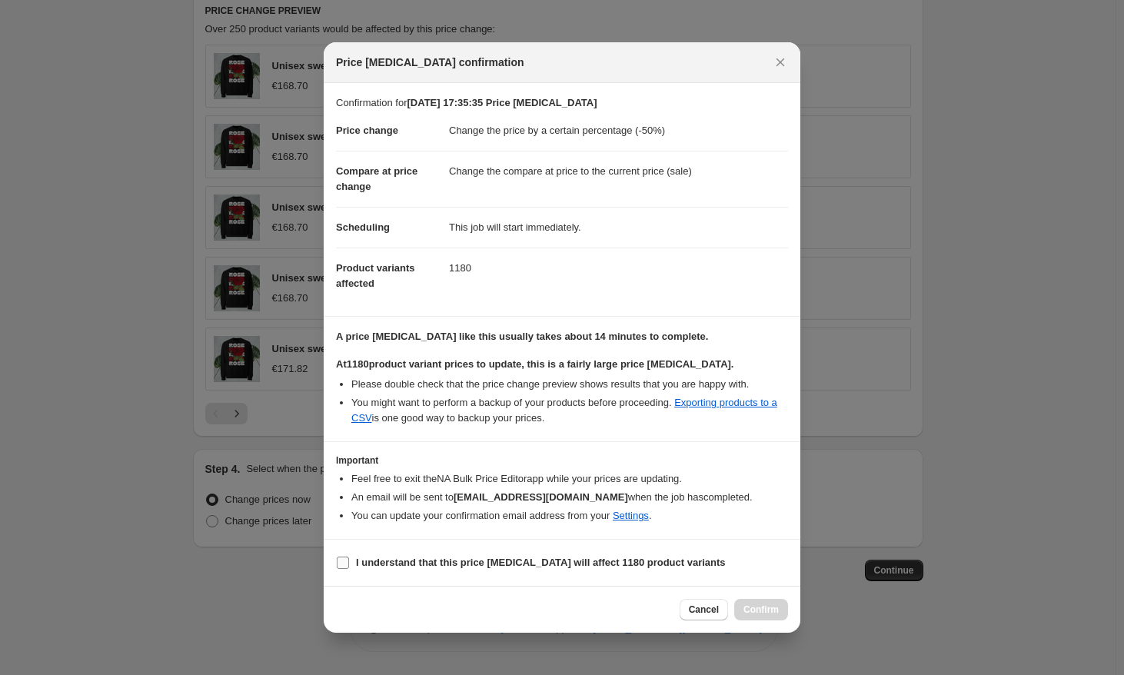
drag, startPoint x: 596, startPoint y: 566, endPoint x: 610, endPoint y: 569, distance: 14.2
click at [596, 566] on b "I understand that this price [MEDICAL_DATA] will affect 1180 product variants" at bounding box center [541, 563] width 370 height 12
click at [349, 566] on input "I understand that this price [MEDICAL_DATA] will affect 1180 product variants" at bounding box center [343, 563] width 12 height 12
checkbox input "true"
drag, startPoint x: 777, startPoint y: 610, endPoint x: 777, endPoint y: 600, distance: 10.0
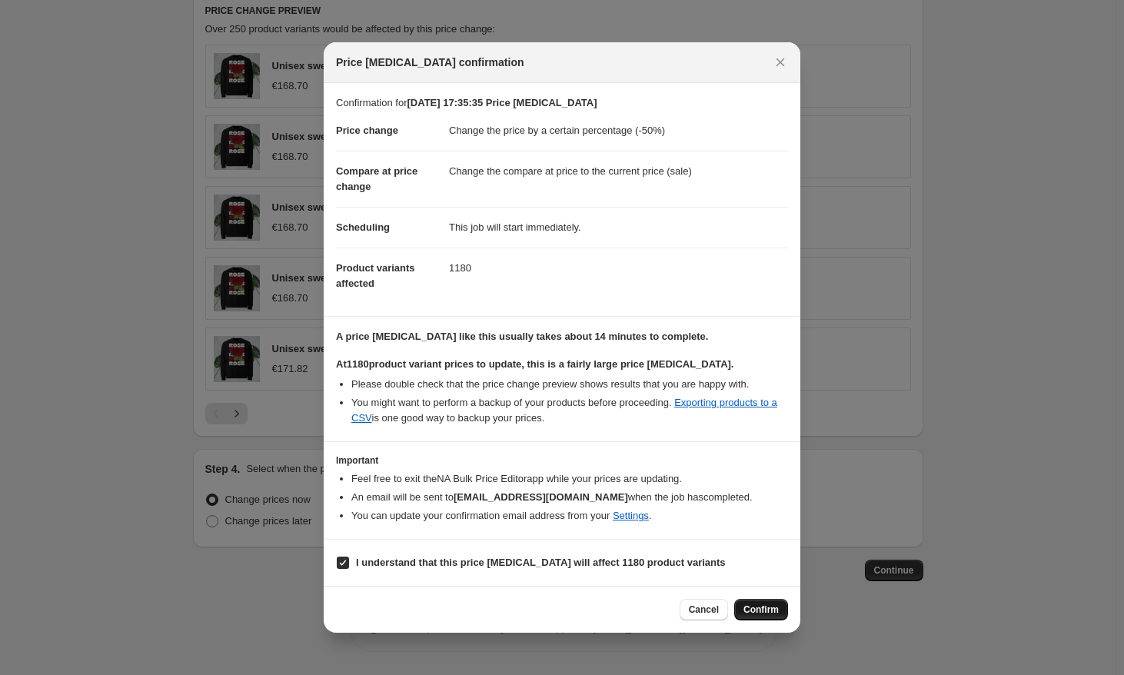
click at [777, 609] on span "Confirm" at bounding box center [760, 609] width 35 height 12
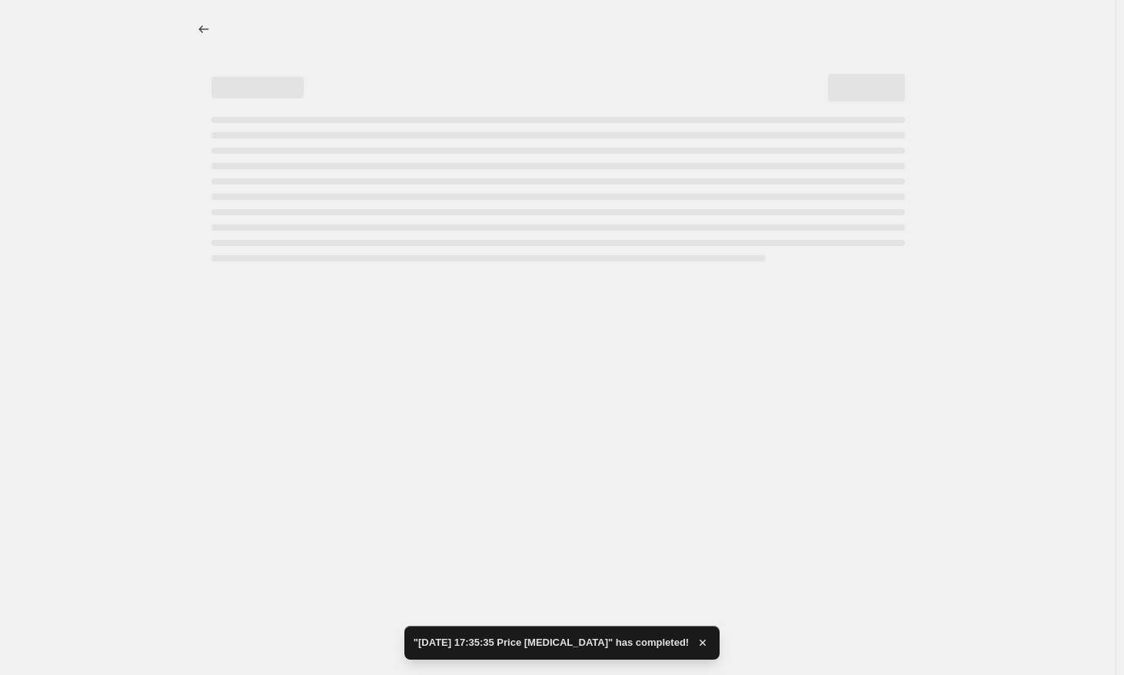
select select "percentage"
